Goal: Book appointment/travel/reservation

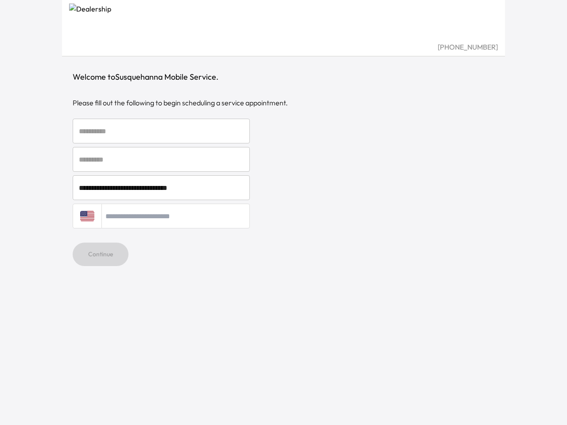
click at [283, 213] on div "[GEOGRAPHIC_DATA] + 1" at bounding box center [284, 216] width 422 height 25
click at [161, 131] on input "text" at bounding box center [161, 131] width 177 height 25
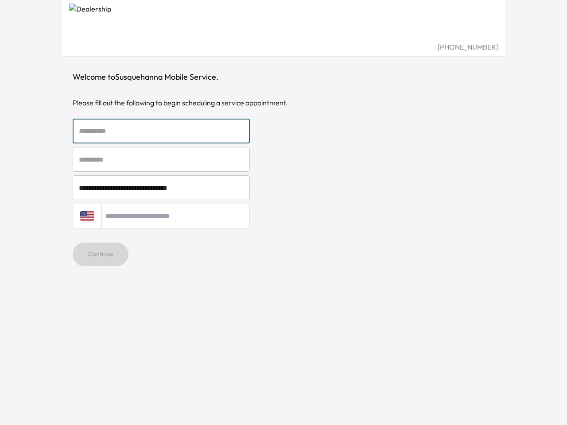
click at [161, 159] on input "text" at bounding box center [161, 159] width 177 height 25
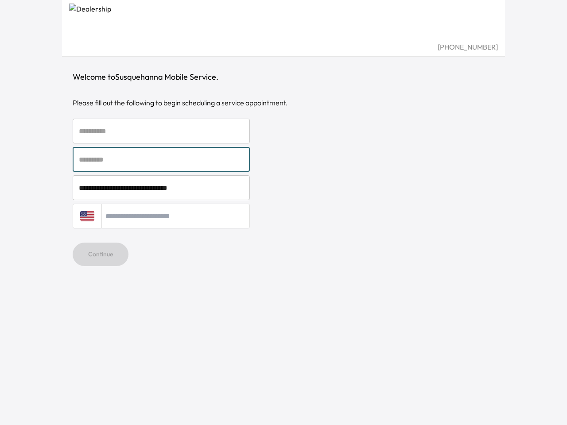
click at [161, 188] on input "**********" at bounding box center [161, 187] width 177 height 25
